Goal: Information Seeking & Learning: Learn about a topic

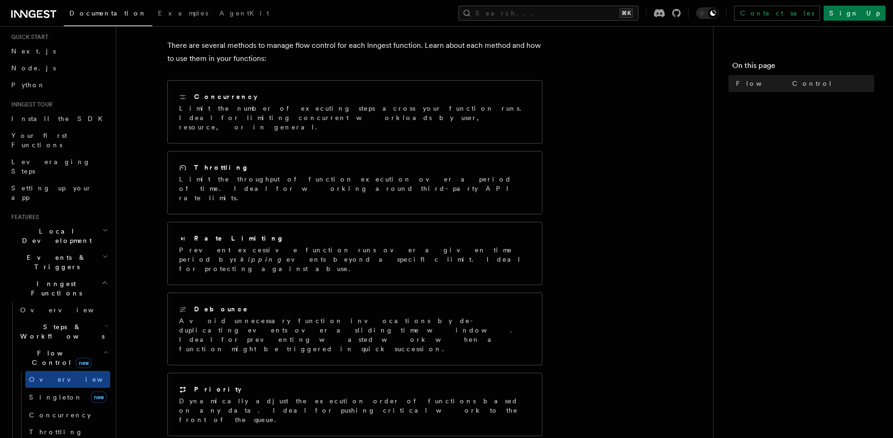
scroll to position [25, 0]
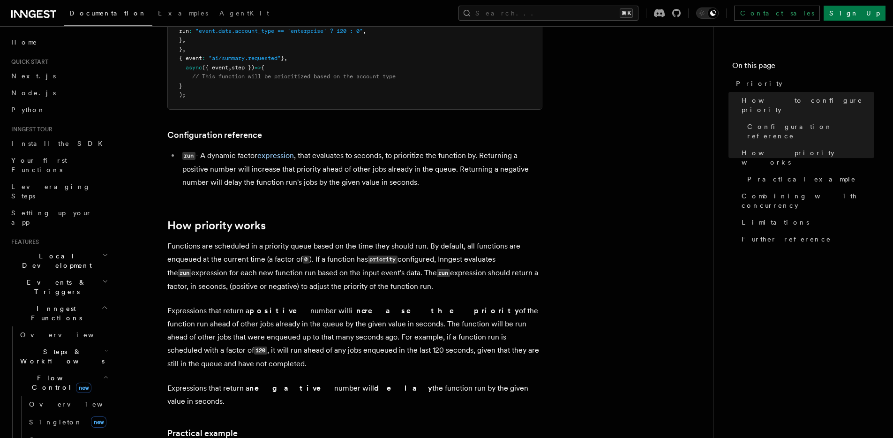
scroll to position [319, 0]
